Goal: Check status: Check status

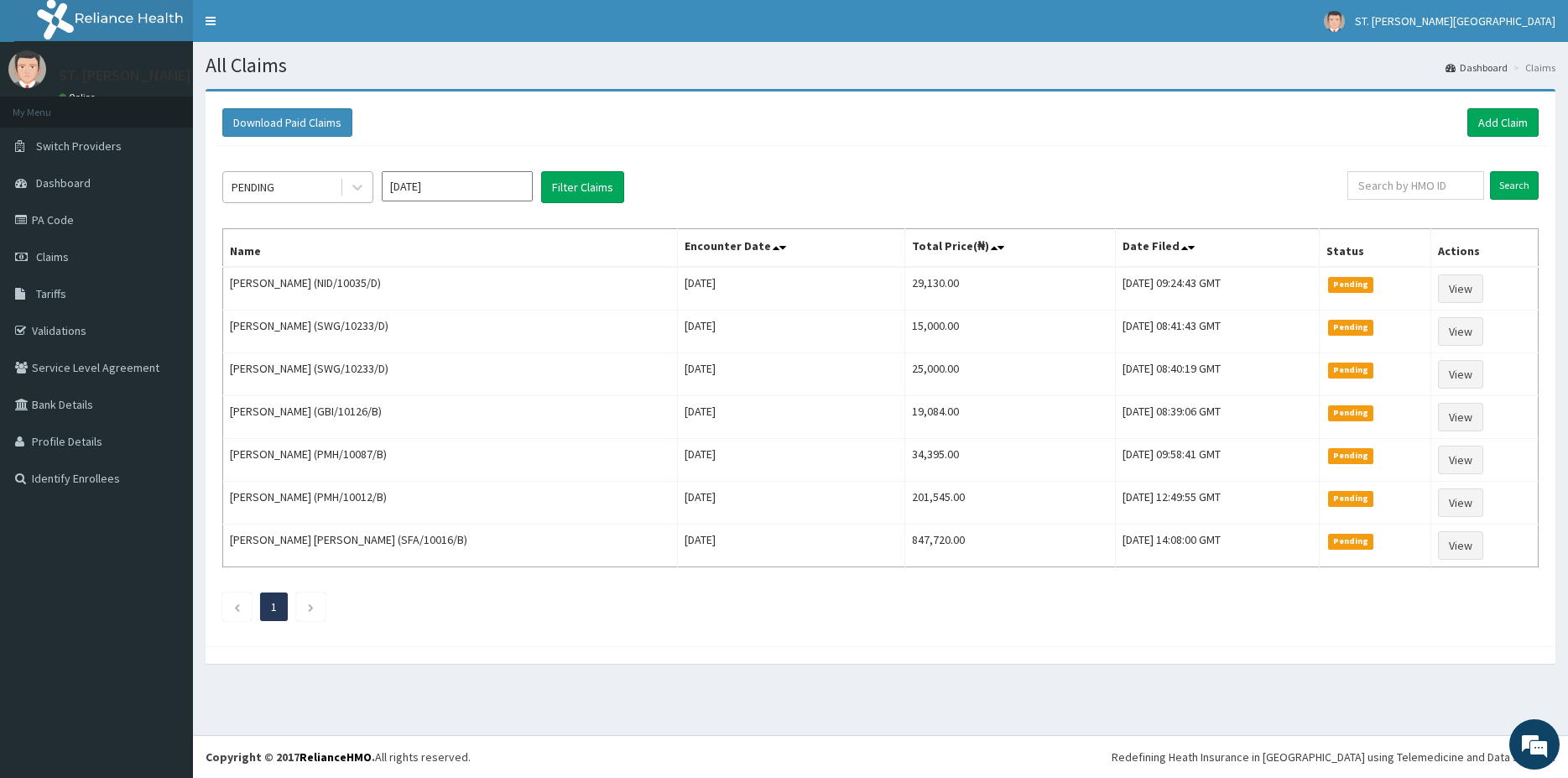
click at [307, 191] on div "PENDING" at bounding box center [281, 187] width 117 height 27
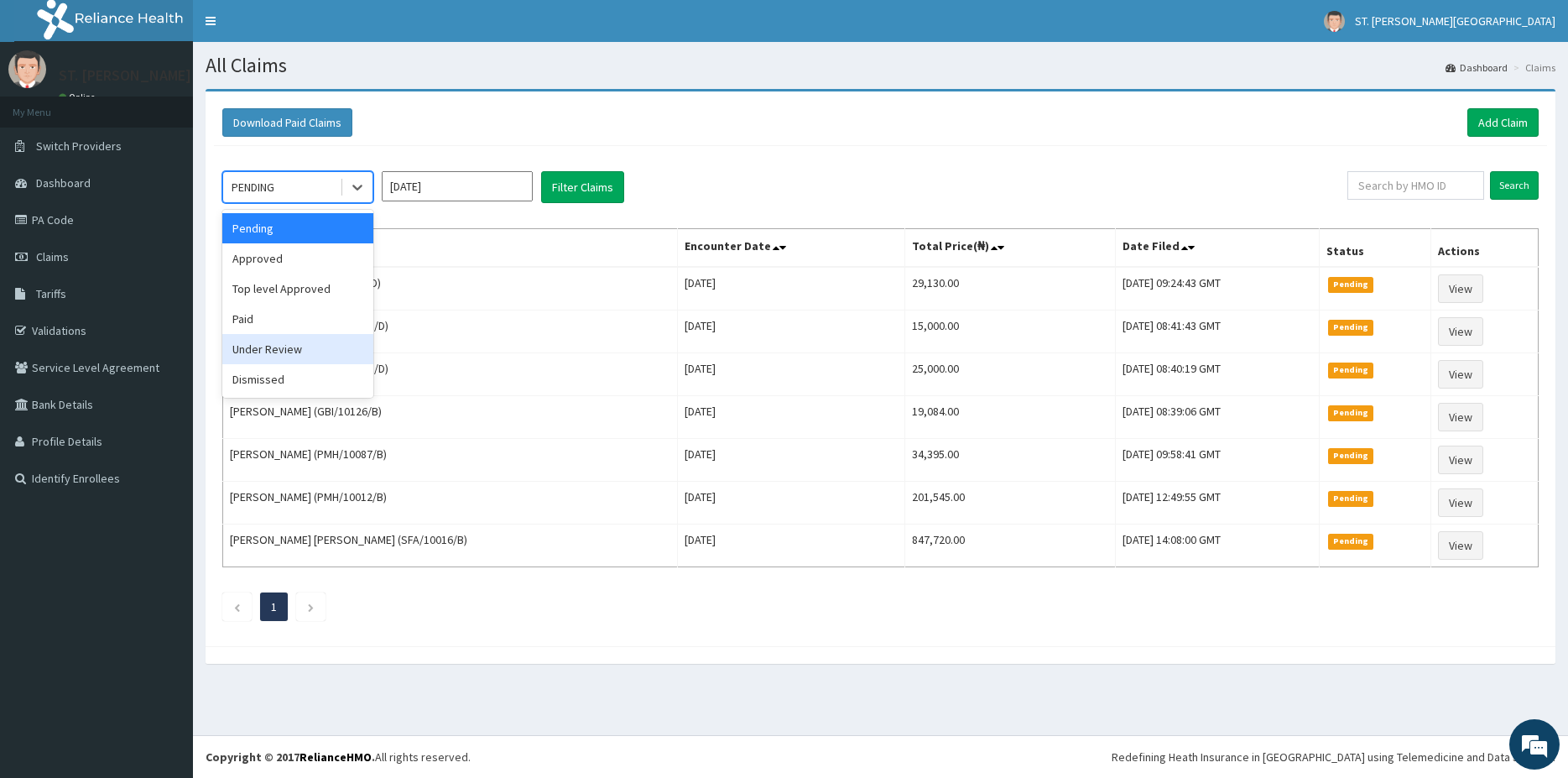
click at [305, 346] on div "Under Review" at bounding box center [297, 349] width 151 height 30
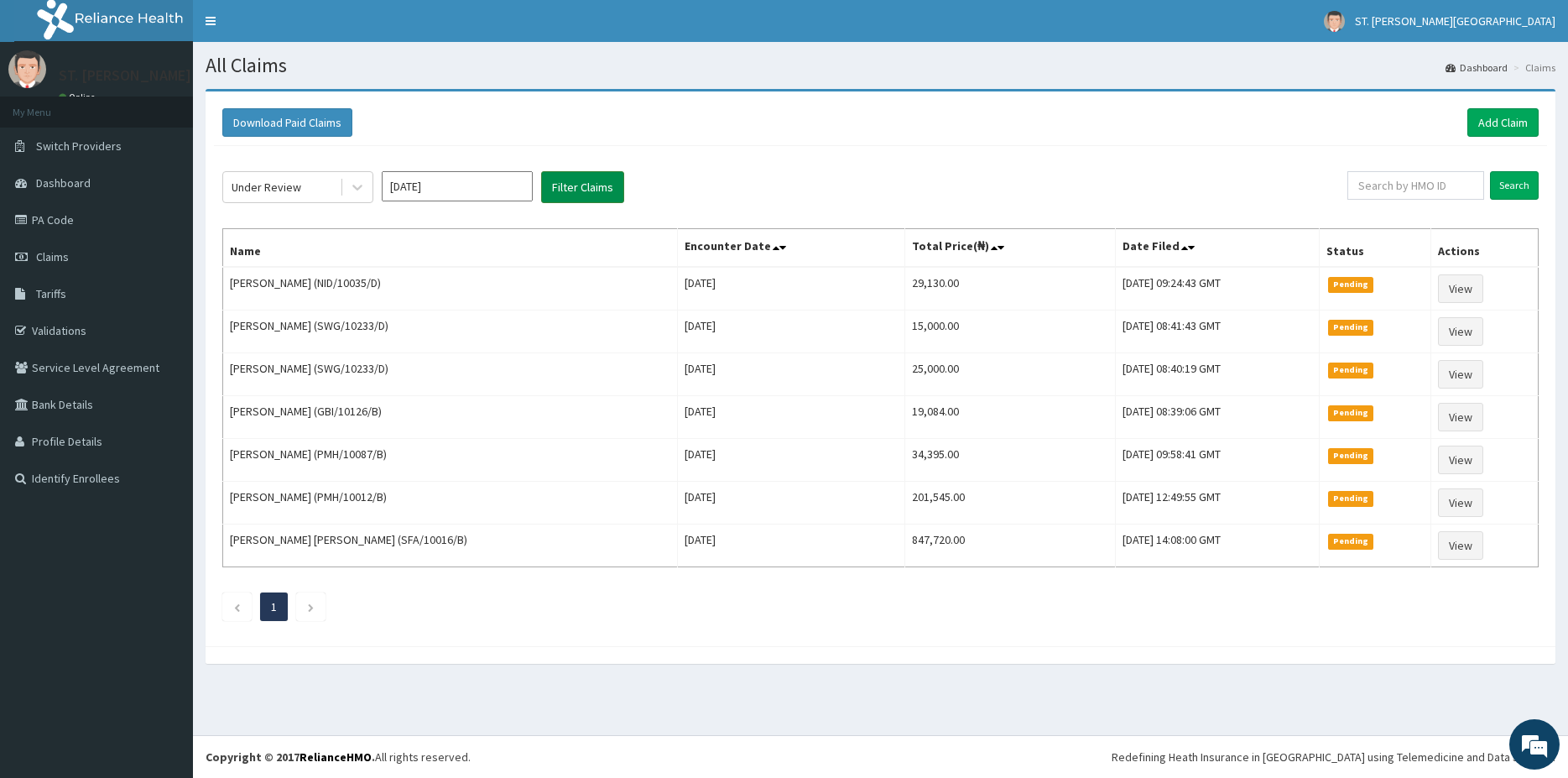
click at [595, 190] on button "Filter Claims" at bounding box center [583, 187] width 83 height 32
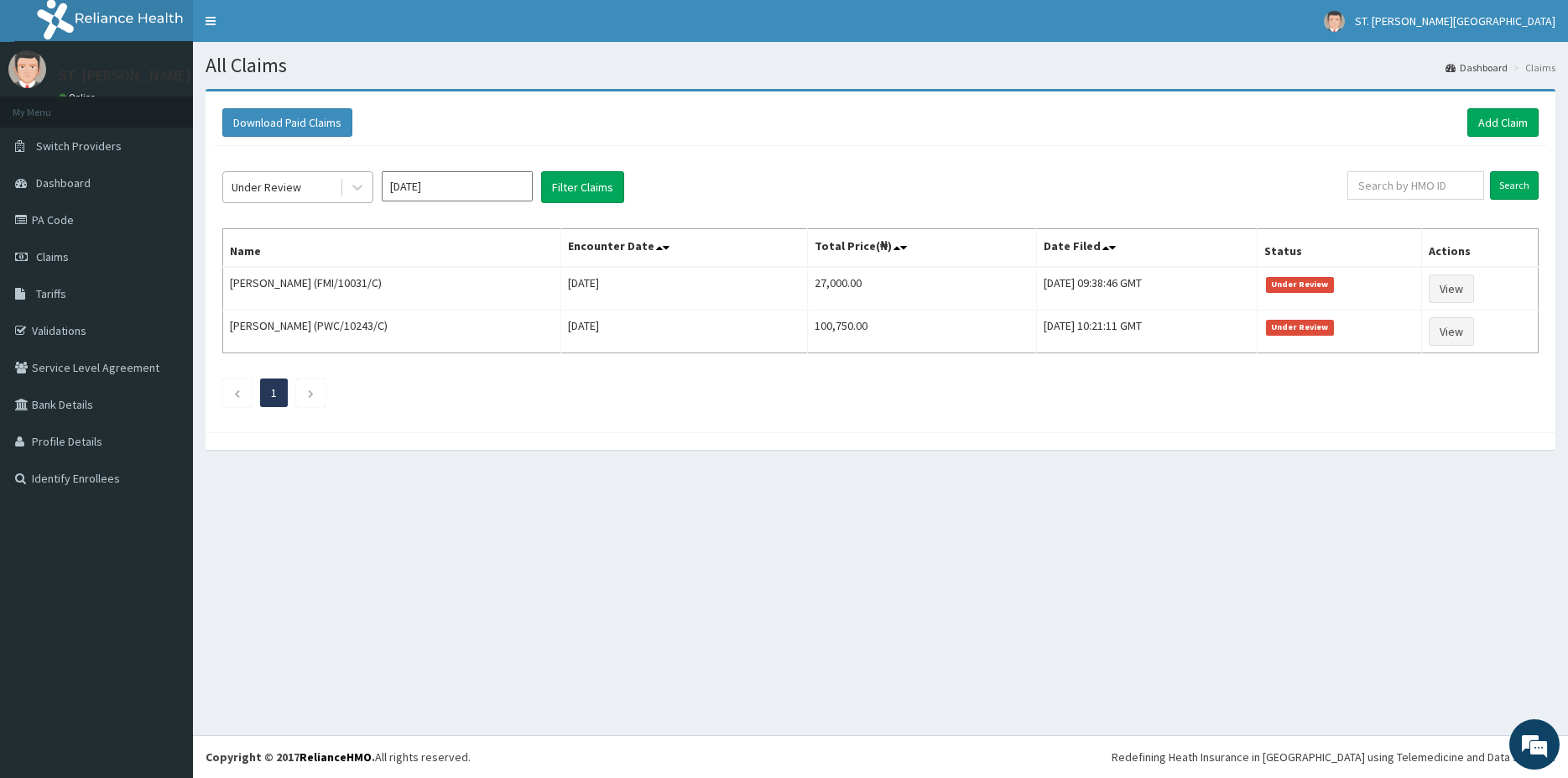
drag, startPoint x: 325, startPoint y: 188, endPoint x: 312, endPoint y: 186, distance: 13.2
click at [324, 188] on div "Under Review" at bounding box center [281, 187] width 117 height 27
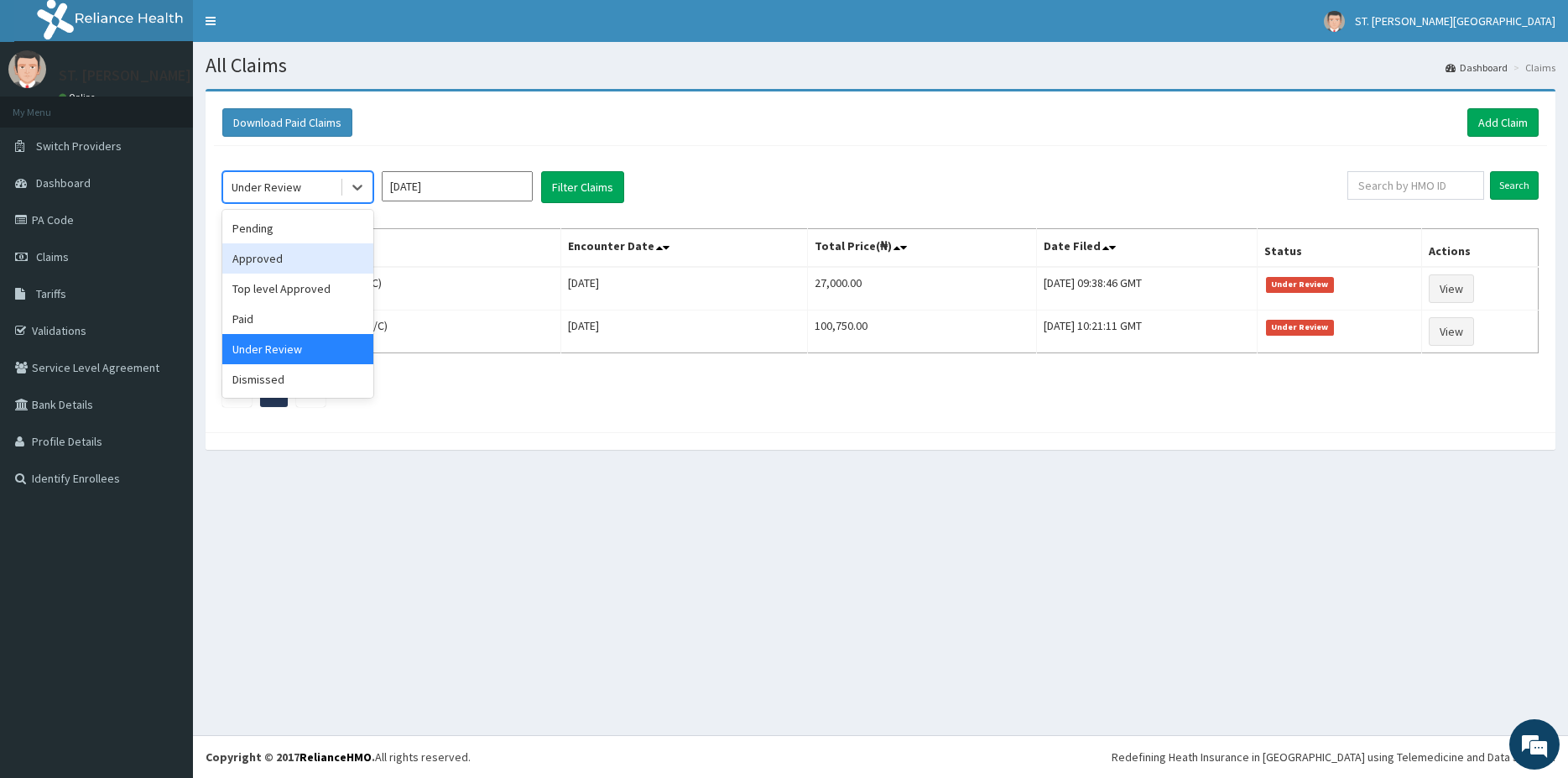
click at [299, 261] on div "Approved" at bounding box center [297, 258] width 151 height 30
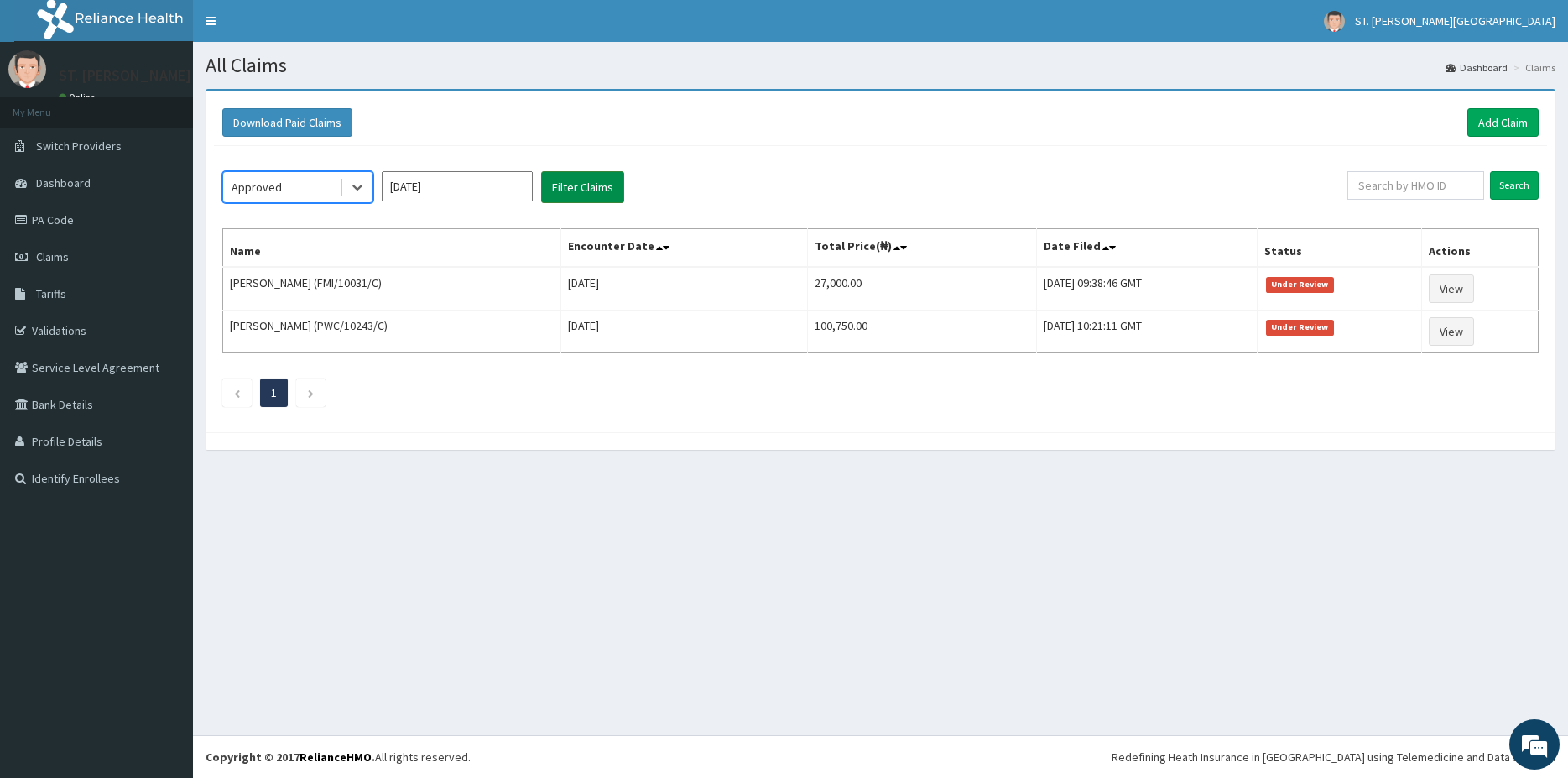
click at [574, 189] on button "Filter Claims" at bounding box center [583, 187] width 83 height 32
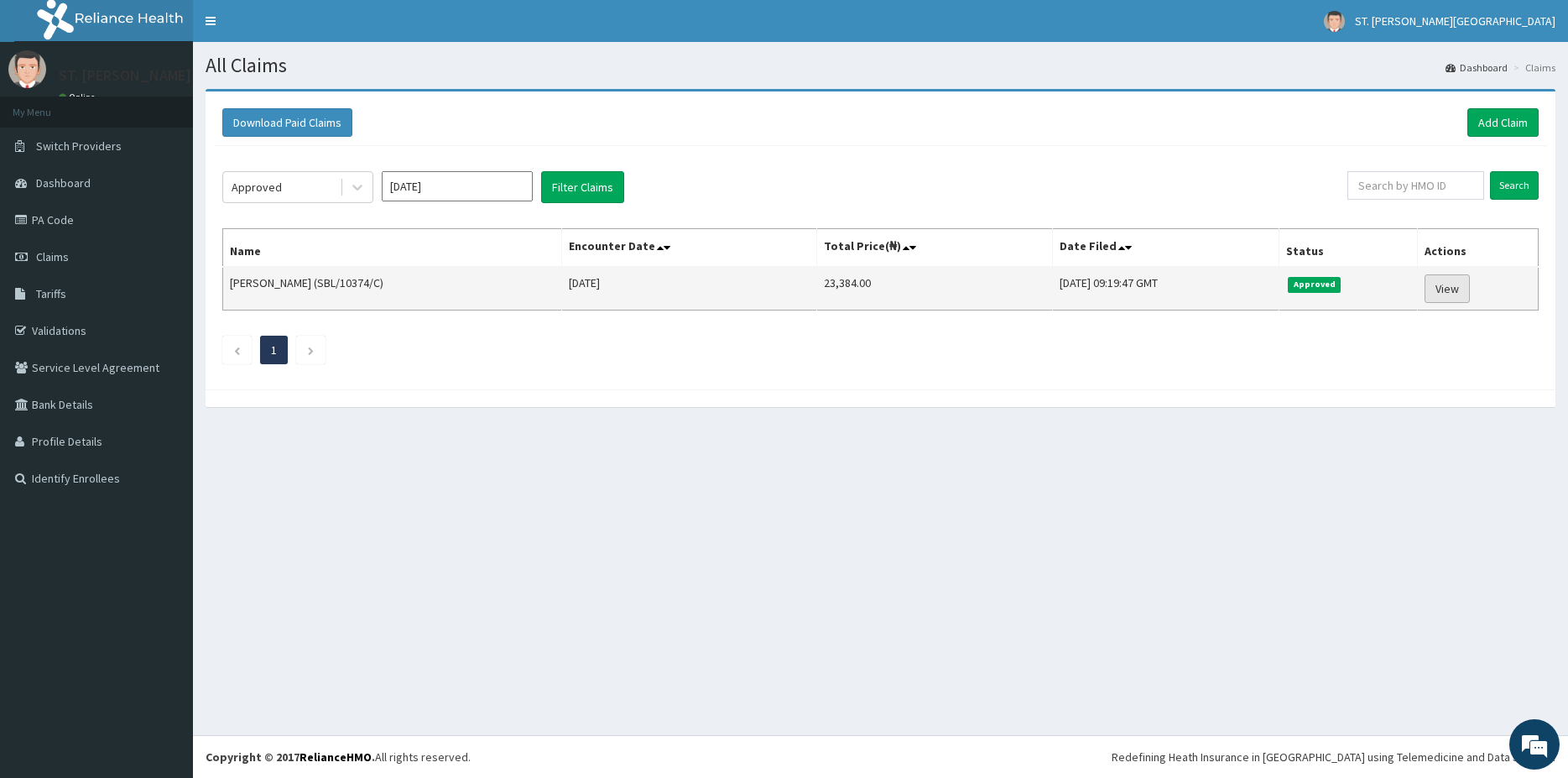
click at [1453, 289] on link "View" at bounding box center [1446, 288] width 45 height 29
